Goal: Task Accomplishment & Management: Use online tool/utility

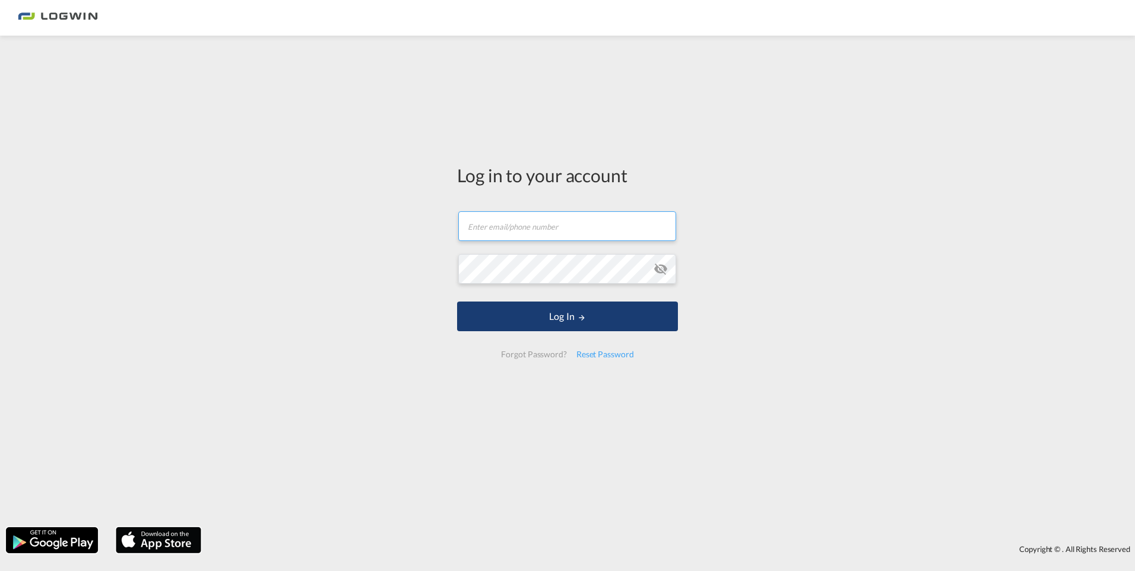
type input "[PERSON_NAME][EMAIL_ADDRESS][PERSON_NAME][DOMAIN_NAME]"
click at [568, 319] on button "Log In" at bounding box center [567, 316] width 221 height 30
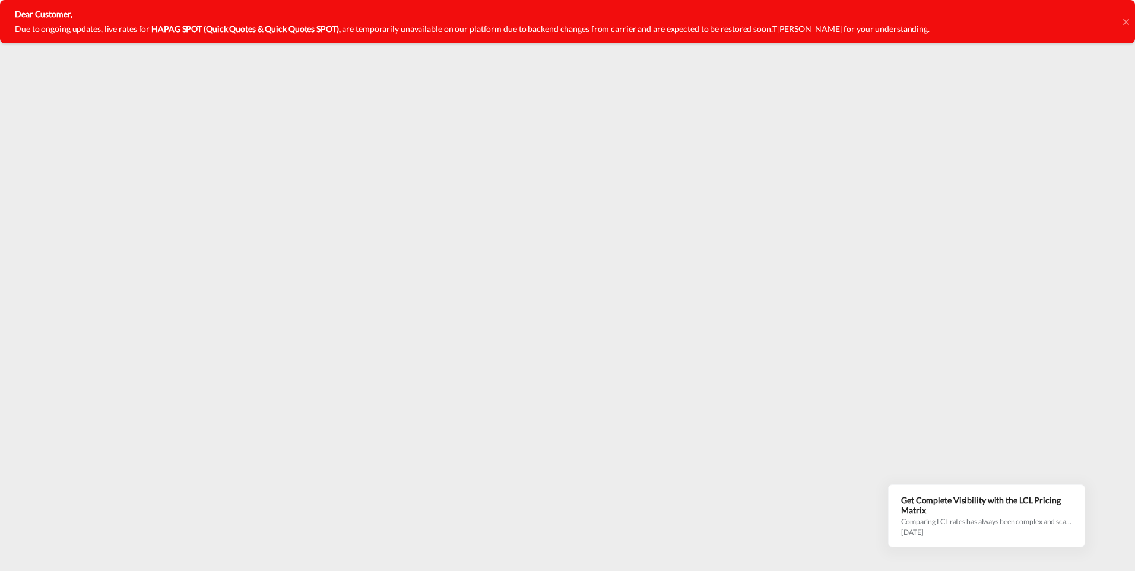
click at [1125, 20] on icon at bounding box center [1126, 21] width 6 height 9
